Goal: Task Accomplishment & Management: Manage account settings

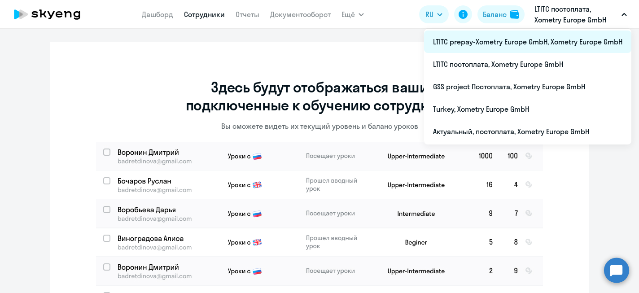
click at [608, 37] on li "LTITC prepay-Xometry Europe GmbH, Xometry Europe GmbH" at bounding box center [527, 42] width 207 height 22
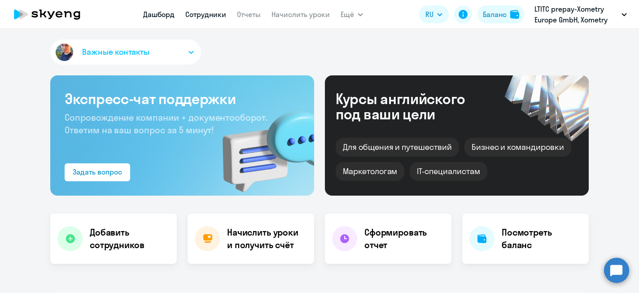
select select "30"
click at [196, 12] on link "Сотрудники" at bounding box center [205, 14] width 41 height 9
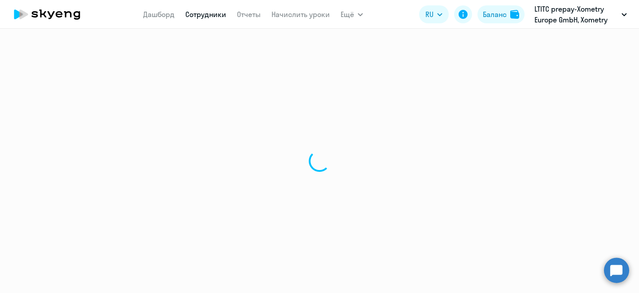
select select "30"
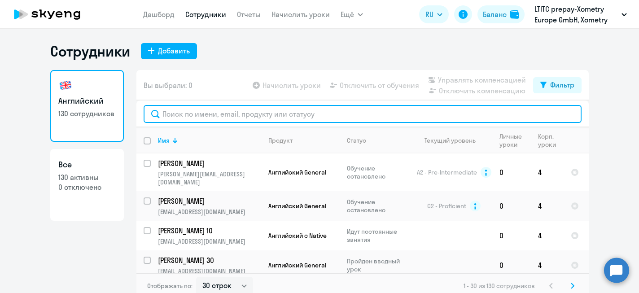
click at [323, 111] on input "text" at bounding box center [363, 114] width 438 height 18
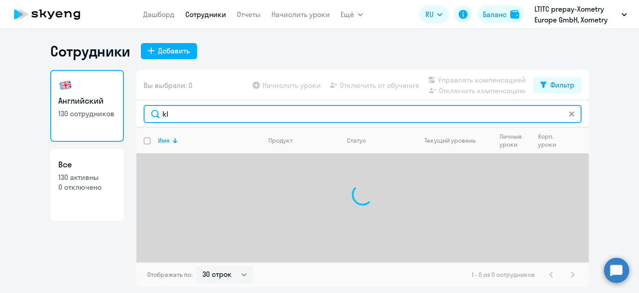
type input "k"
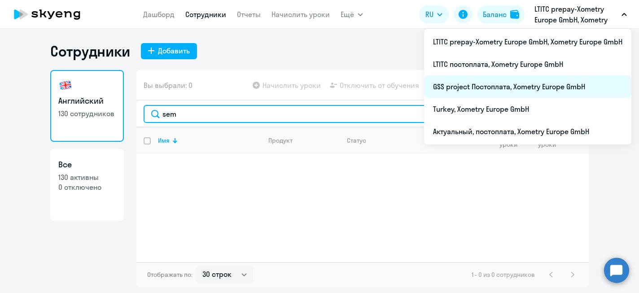
type input "sem"
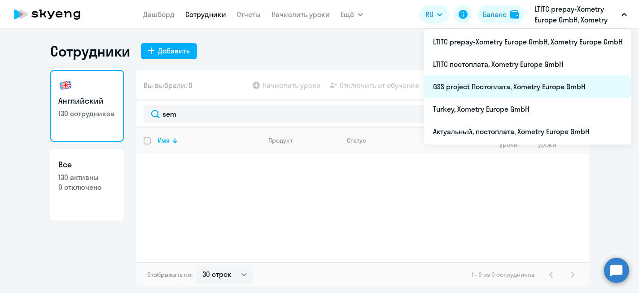
click at [474, 92] on li "GSS project Постоплата, Xometry Europe GmbH" at bounding box center [527, 86] width 207 height 22
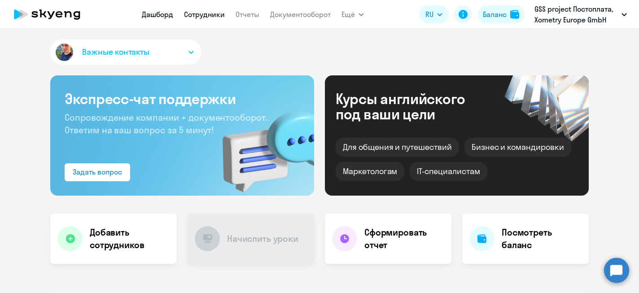
click at [207, 14] on link "Сотрудники" at bounding box center [204, 14] width 41 height 9
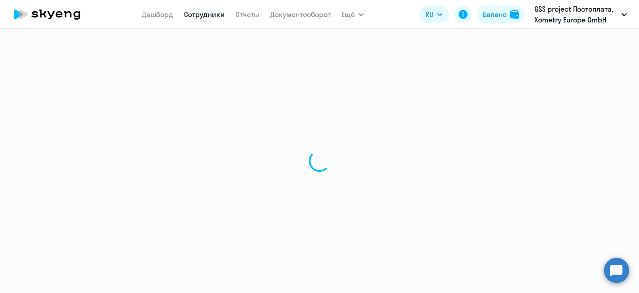
select select "30"
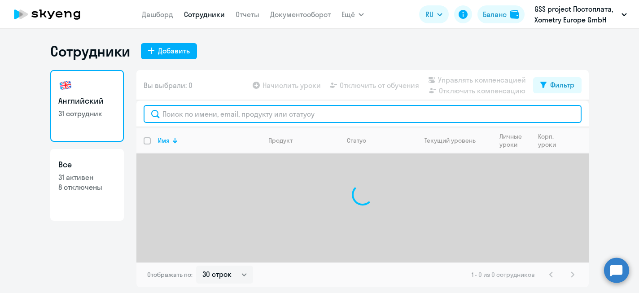
click at [216, 116] on input "text" at bounding box center [363, 114] width 438 height 18
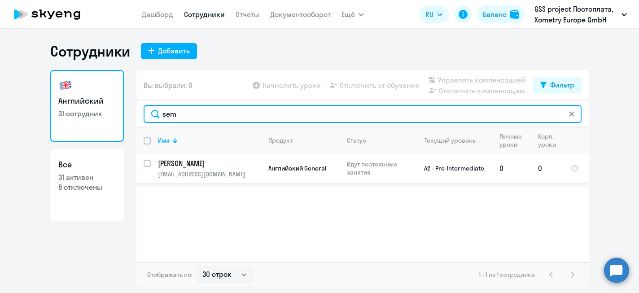
type input "sem"
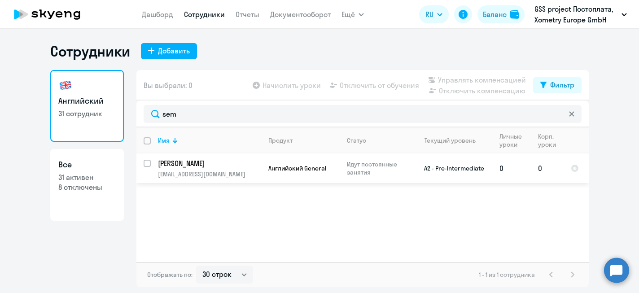
click at [148, 164] on input "select row 38685224" at bounding box center [153, 169] width 18 height 18
checkbox input "true"
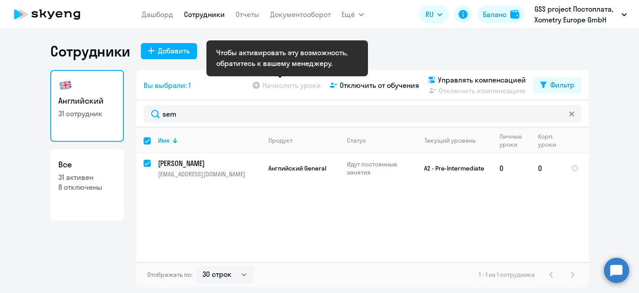
click at [284, 84] on app-table-action-button "Начислить уроки" at bounding box center [286, 85] width 70 height 11
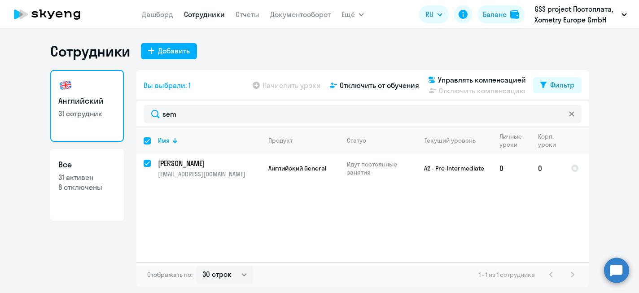
click at [300, 38] on div "Сотрудники Добавить Английский 31 сотрудник Все 31 активен 8 отключены Вы выбра…" at bounding box center [319, 161] width 639 height 264
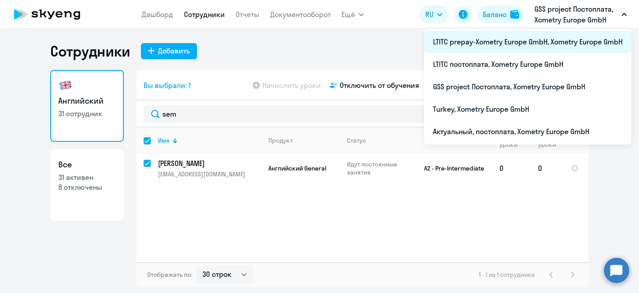
click at [547, 41] on li "LTITC prepay-Xometry Europe GmbH, Xometry Europe GmbH" at bounding box center [527, 42] width 207 height 22
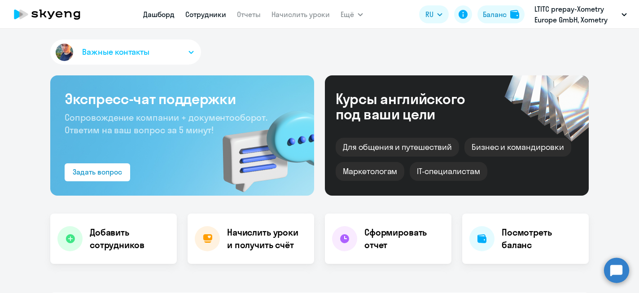
select select "30"
click at [213, 16] on link "Сотрудники" at bounding box center [205, 14] width 41 height 9
select select "30"
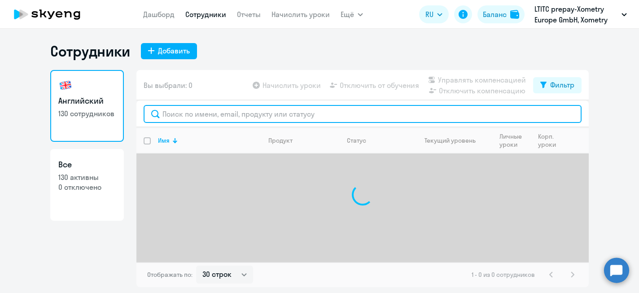
click at [213, 113] on input "text" at bounding box center [363, 114] width 438 height 18
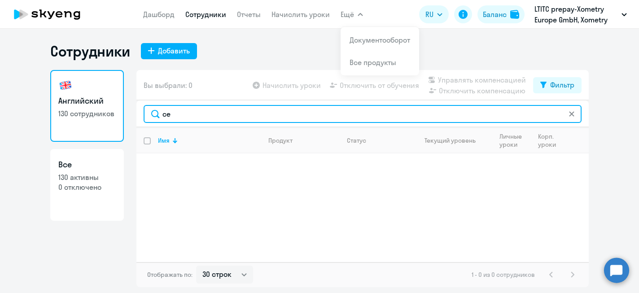
type input "се"
